Goal: Transaction & Acquisition: Purchase product/service

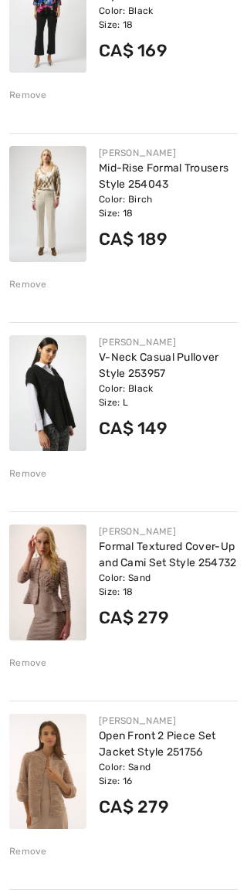
scroll to position [3159, 0]
click at [69, 606] on img at bounding box center [47, 583] width 77 height 116
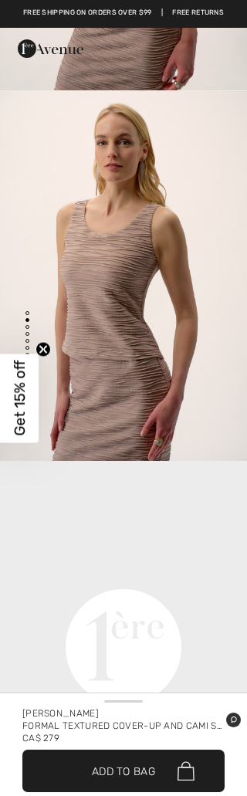
click at [131, 715] on div "[PERSON_NAME]" at bounding box center [123, 714] width 202 height 12
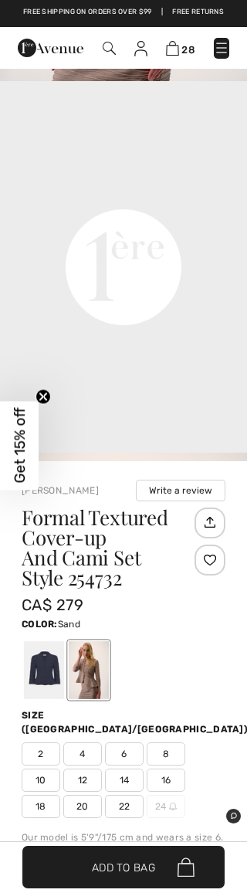
scroll to position [379, 0]
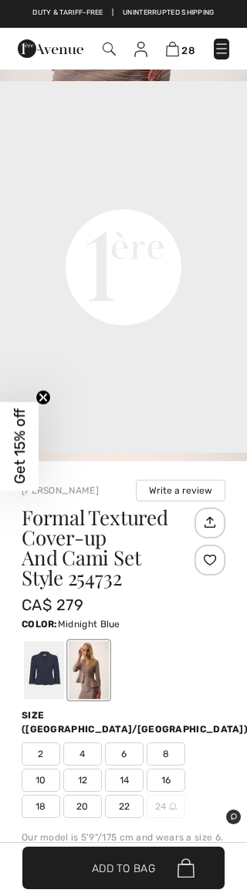
click at [55, 670] on div at bounding box center [44, 670] width 40 height 58
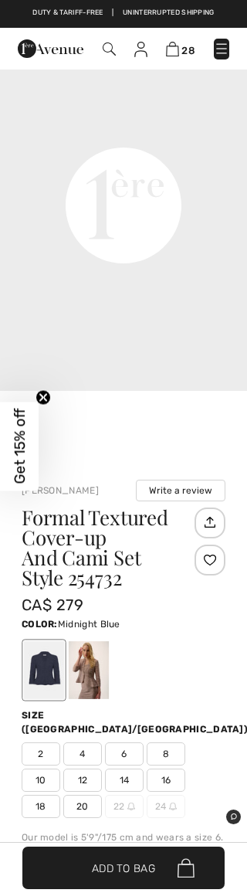
scroll to position [0, 0]
click at [59, 671] on div at bounding box center [44, 670] width 40 height 58
click at [53, 691] on div at bounding box center [44, 670] width 40 height 58
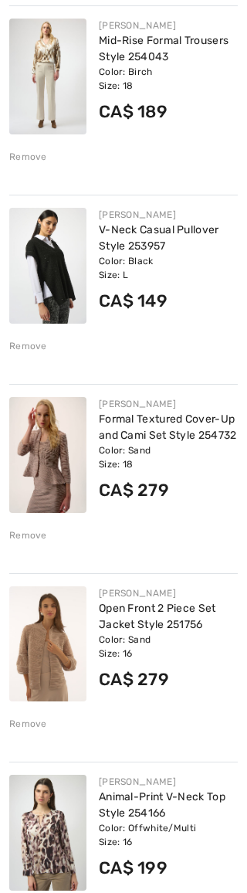
scroll to position [3296, 0]
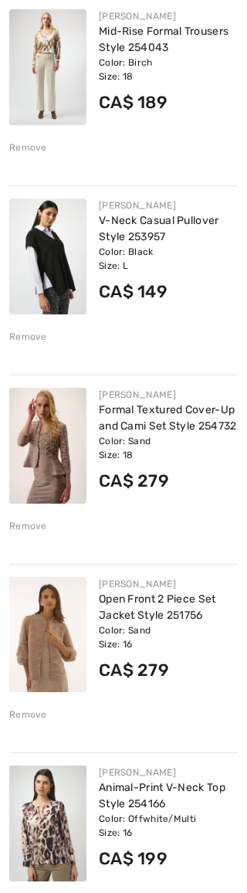
click at [65, 653] on img at bounding box center [47, 635] width 77 height 116
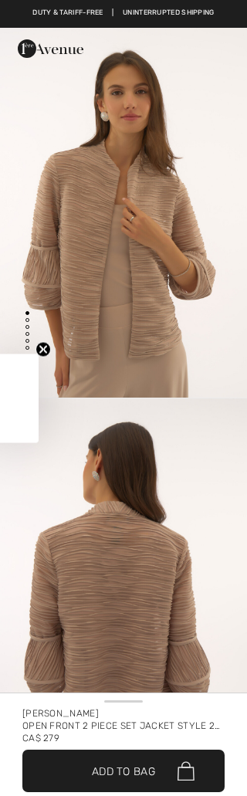
checkbox input "true"
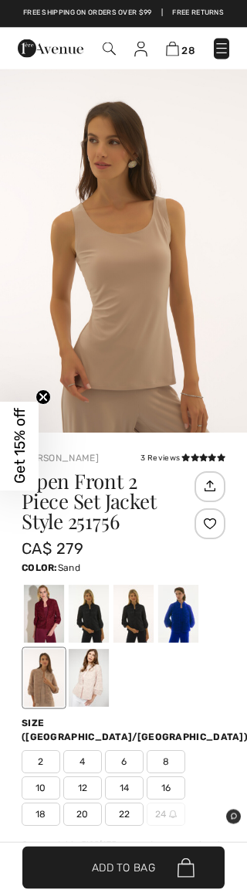
scroll to position [393, 0]
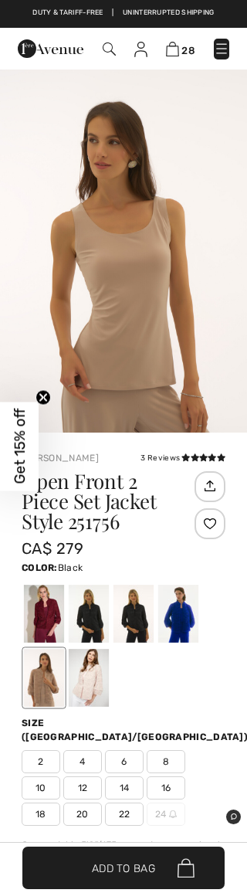
click at [102, 614] on div at bounding box center [89, 614] width 40 height 58
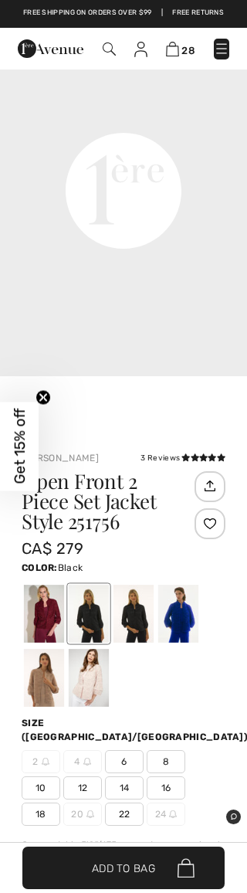
click at [144, 617] on div at bounding box center [134, 614] width 40 height 58
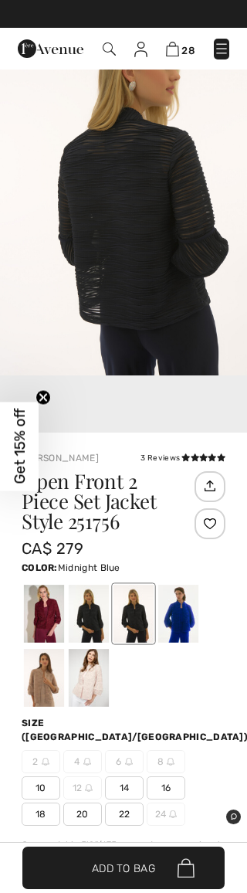
click at [187, 613] on div at bounding box center [178, 614] width 40 height 58
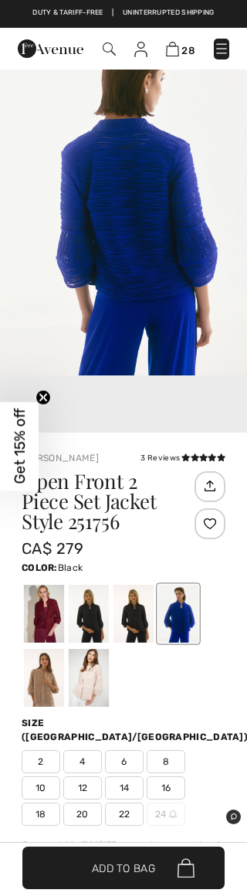
click at [100, 621] on div at bounding box center [89, 614] width 40 height 58
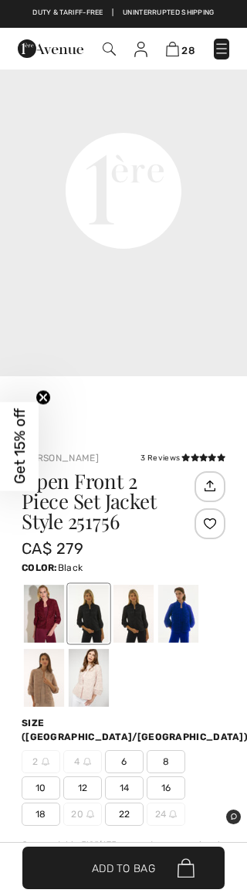
click at [48, 796] on span "18" at bounding box center [41, 814] width 39 height 23
click at [101, 615] on div at bounding box center [89, 614] width 40 height 58
click at [92, 681] on div at bounding box center [89, 678] width 40 height 58
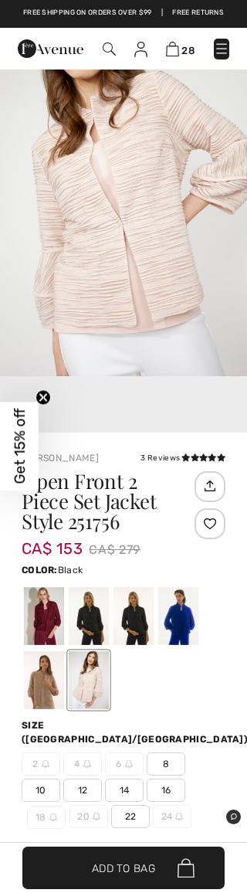
click at [95, 621] on div at bounding box center [89, 616] width 40 height 58
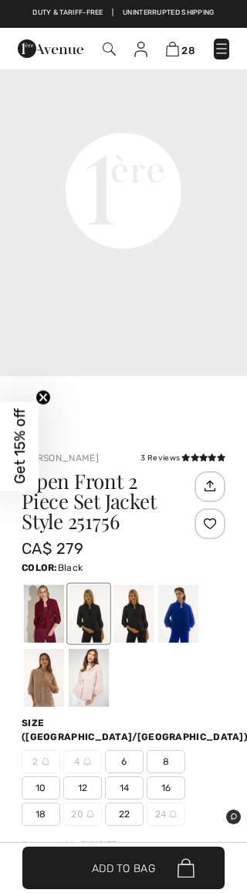
click at [136, 796] on span "22" at bounding box center [124, 814] width 39 height 23
click at [211, 718] on div "Size (CA/US):" at bounding box center [124, 730] width 204 height 28
click at [49, 796] on span "18" at bounding box center [41, 814] width 39 height 23
click at [224, 41] on img at bounding box center [221, 48] width 15 height 15
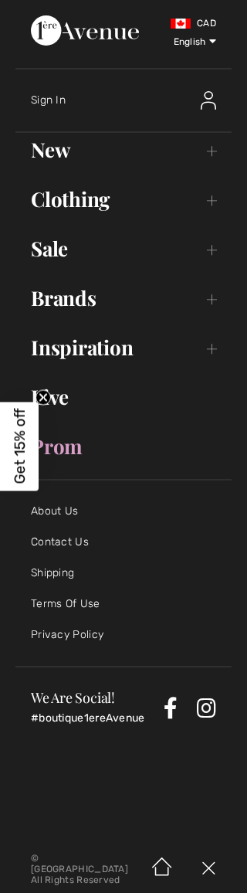
click at [225, 796] on img at bounding box center [208, 869] width 46 height 48
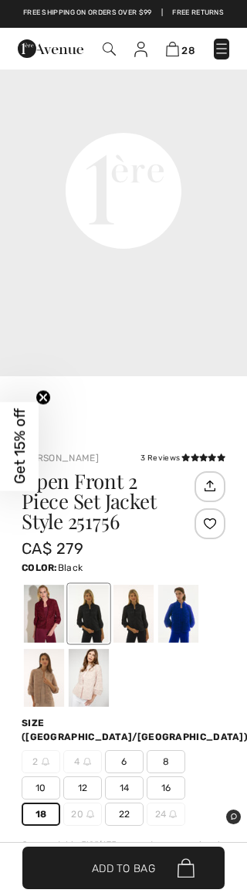
click at [180, 43] on link "28" at bounding box center [180, 49] width 29 height 16
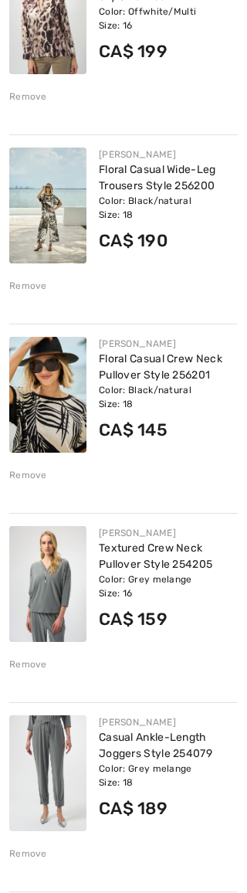
scroll to position [4105, 0]
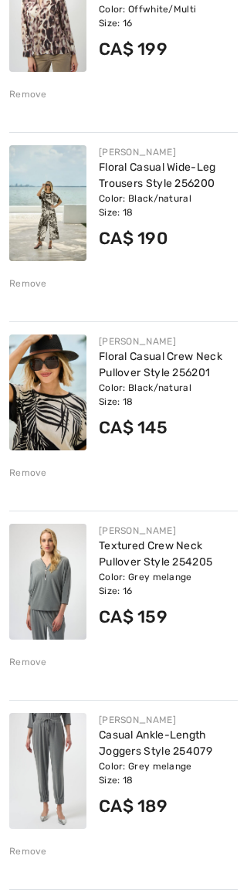
click at [211, 582] on div "Color: Grey melange Size: 16" at bounding box center [168, 584] width 139 height 28
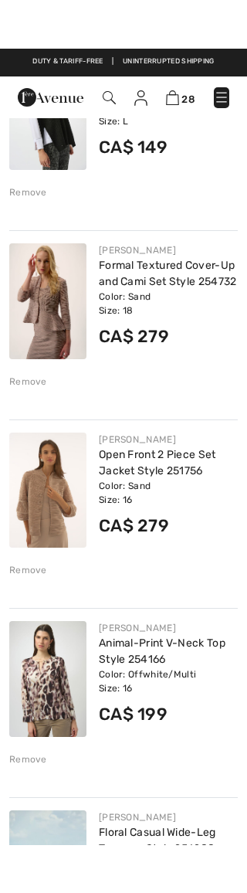
scroll to position [3481, 0]
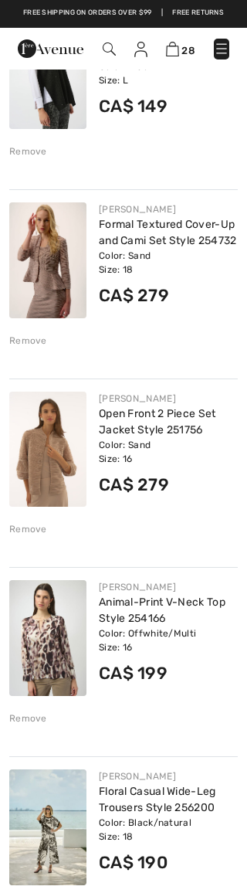
click at [196, 603] on link "Animal-Print V-Neck Top Style 254166" at bounding box center [162, 610] width 127 height 29
